Goal: Ask a question

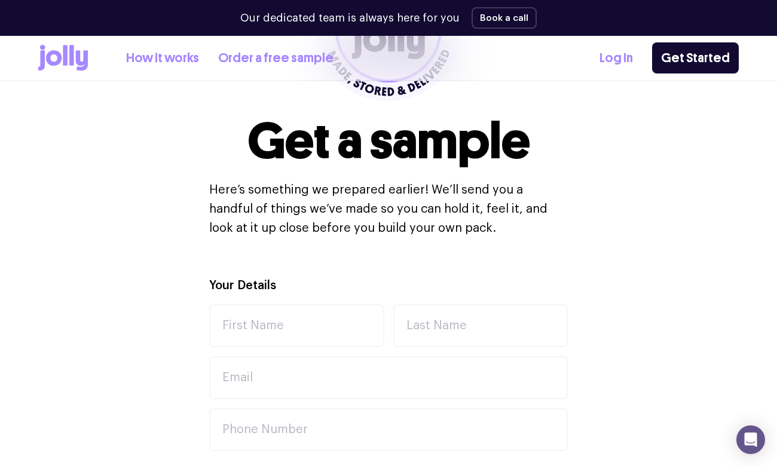
scroll to position [243, 0]
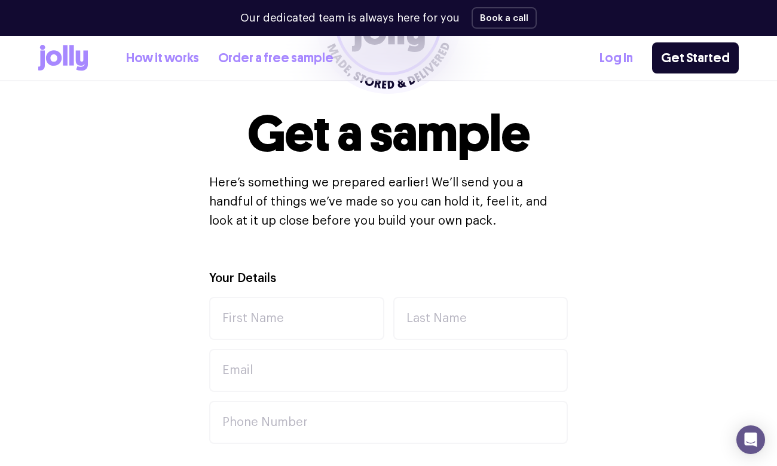
click at [147, 62] on link "How it works" at bounding box center [162, 58] width 73 height 20
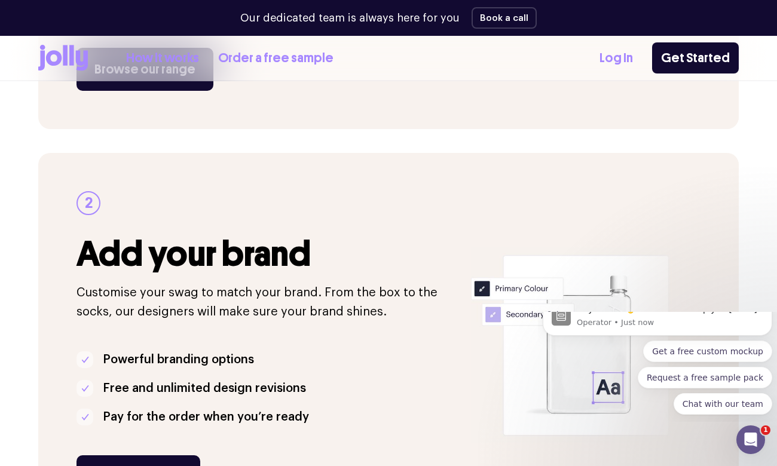
scroll to position [526, 0]
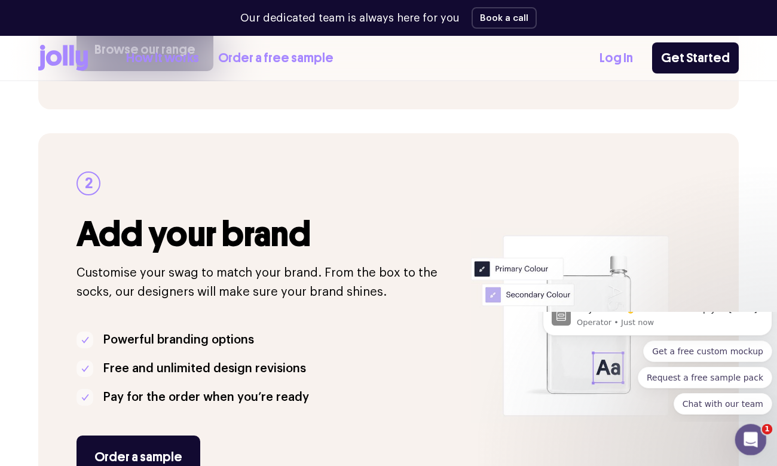
click at [740, 439] on icon "Open Intercom Messenger" at bounding box center [750, 439] width 20 height 20
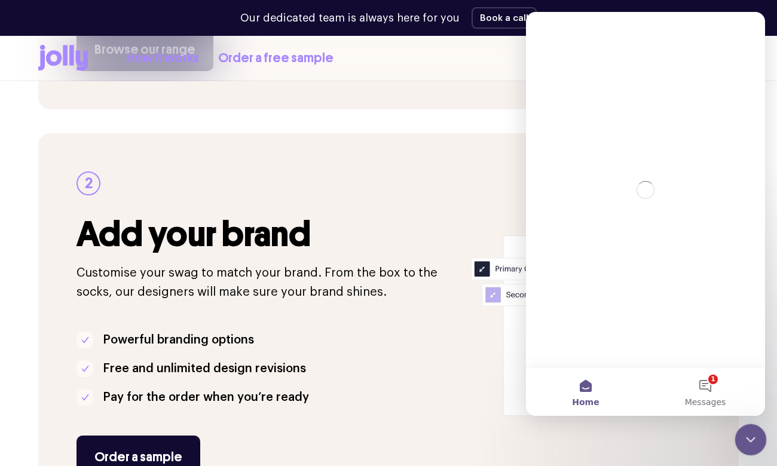
click at [749, 440] on icon "Close Intercom Messenger" at bounding box center [749, 438] width 8 height 5
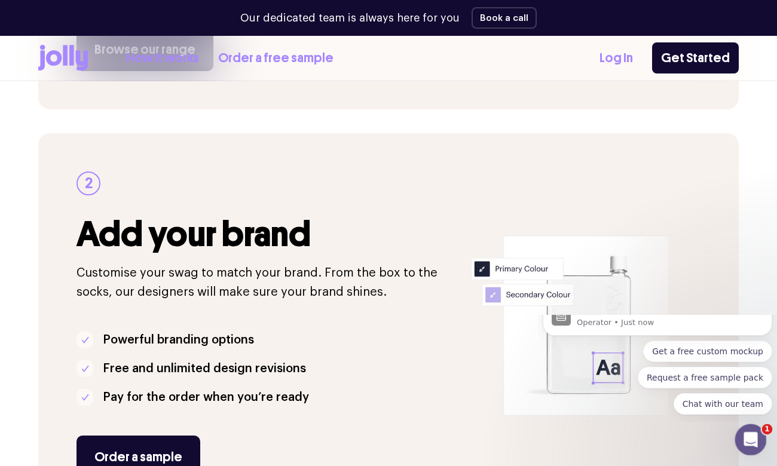
scroll to position [0, 0]
click at [752, 428] on div "Open Intercom Messenger" at bounding box center [749, 438] width 39 height 39
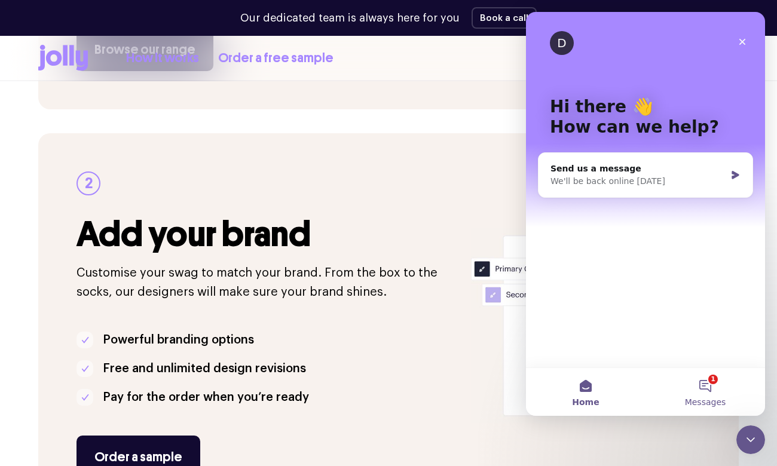
click at [711, 390] on button "1 Messages" at bounding box center [706, 392] width 120 height 48
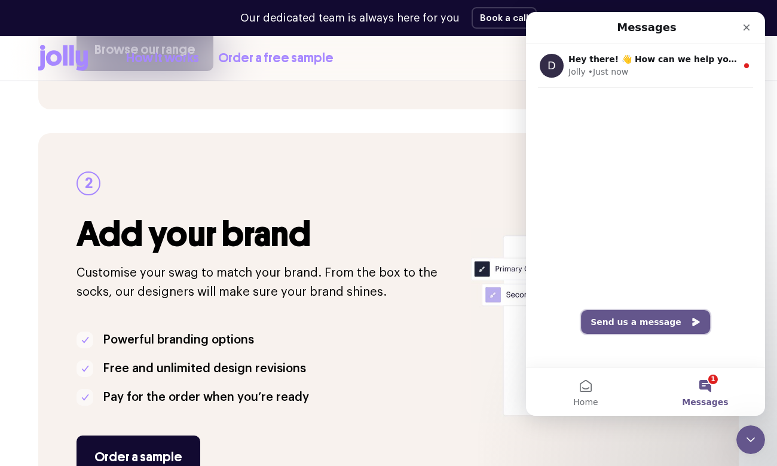
click at [679, 314] on button "Send us a message" at bounding box center [645, 322] width 129 height 24
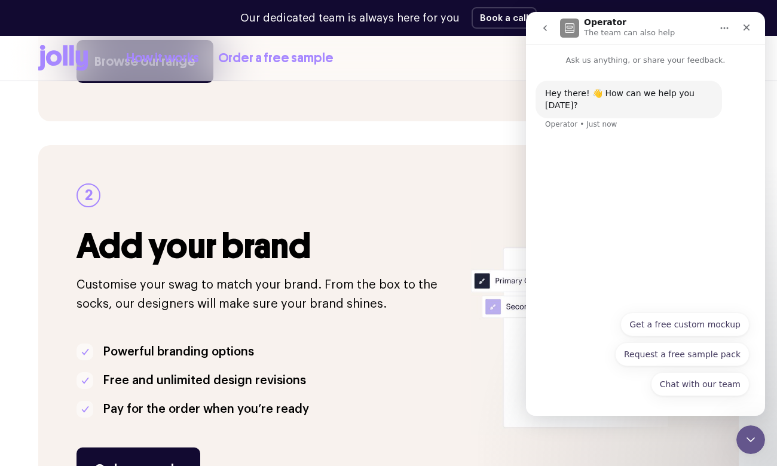
scroll to position [512, 0]
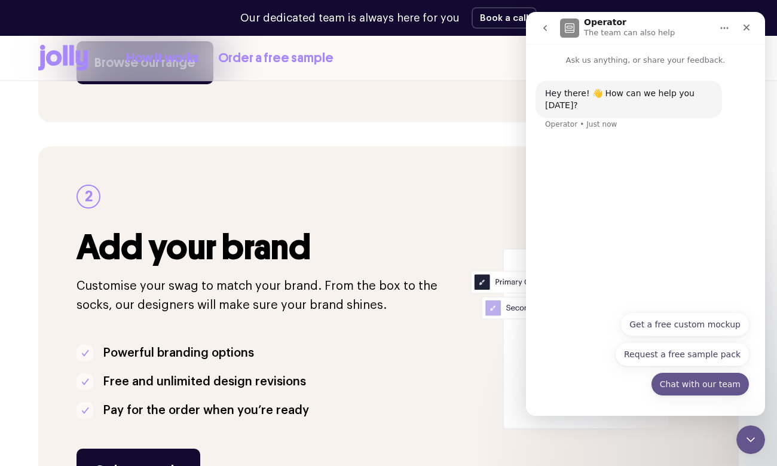
click at [738, 388] on button "Chat with our team" at bounding box center [700, 385] width 99 height 24
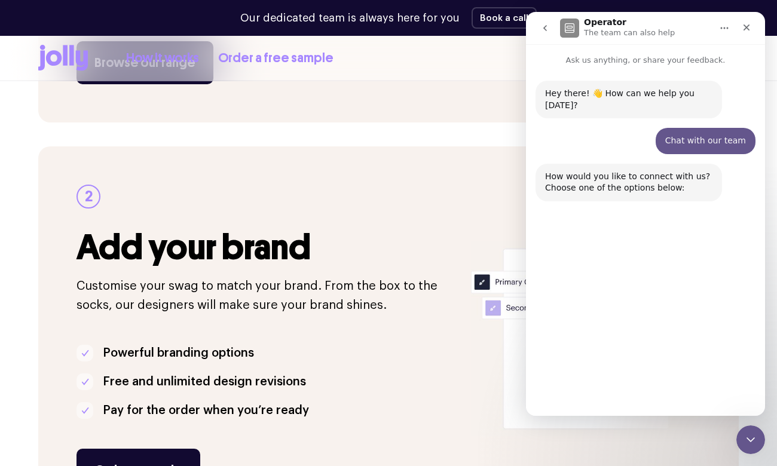
click at [637, 381] on button "Chat here" at bounding box center [639, 383] width 59 height 24
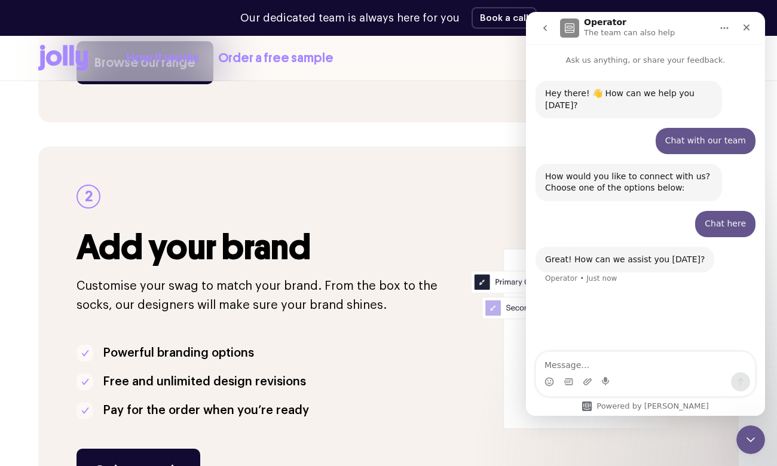
type textarea "i"
type textarea "I just wont to buy stuff"
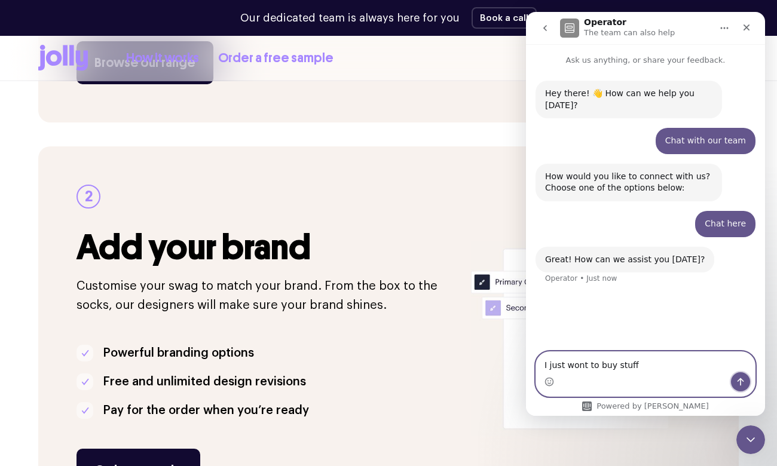
click at [742, 382] on icon "Send a message…" at bounding box center [741, 382] width 10 height 10
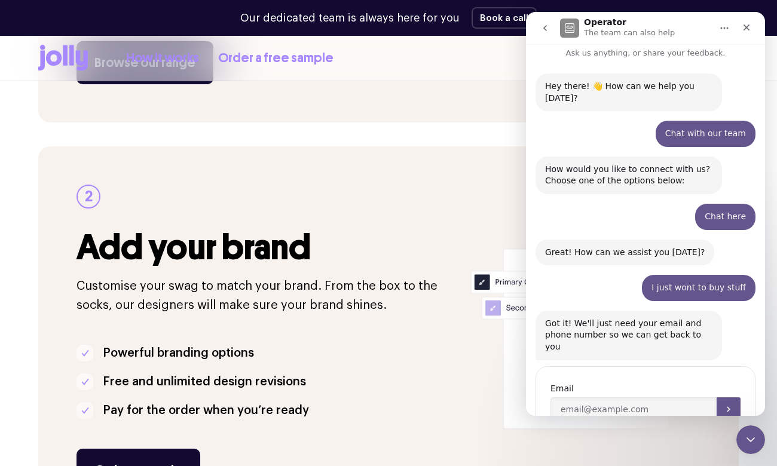
scroll to position [35, 0]
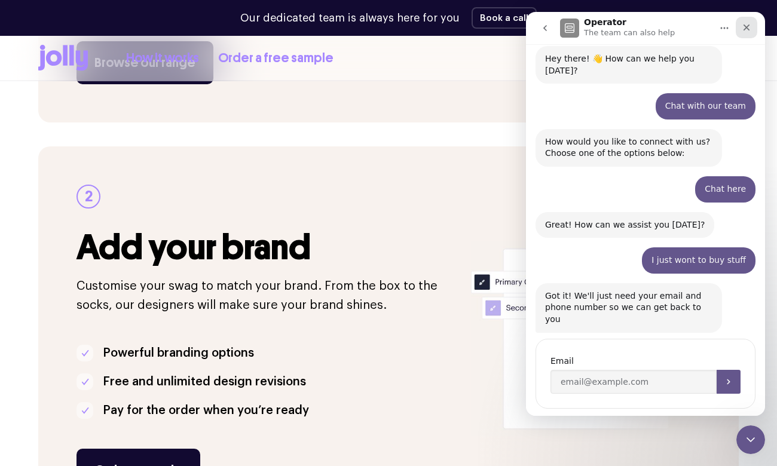
click at [746, 27] on icon "Close" at bounding box center [747, 28] width 7 height 7
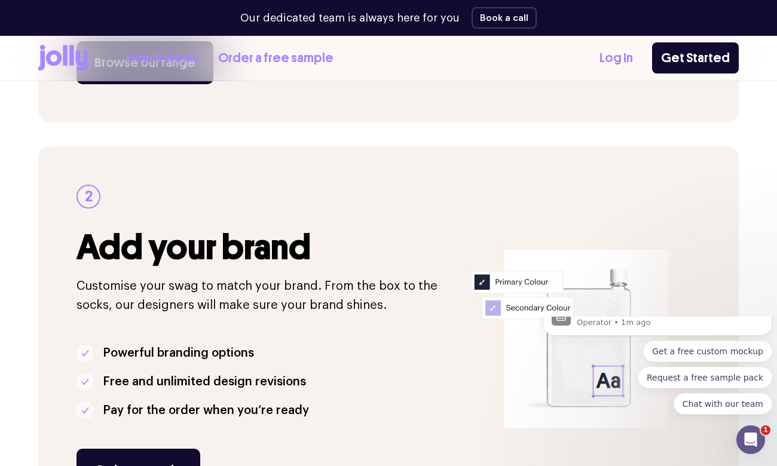
scroll to position [0, 0]
